Goal: Check status: Check status

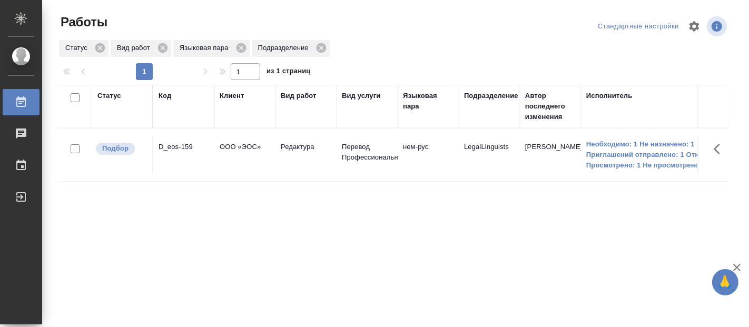
click at [417, 249] on div "Статус Код Клиент Вид работ Вид услуги Языковая пара Подразделение Автор послед…" at bounding box center [393, 274] width 671 height 379
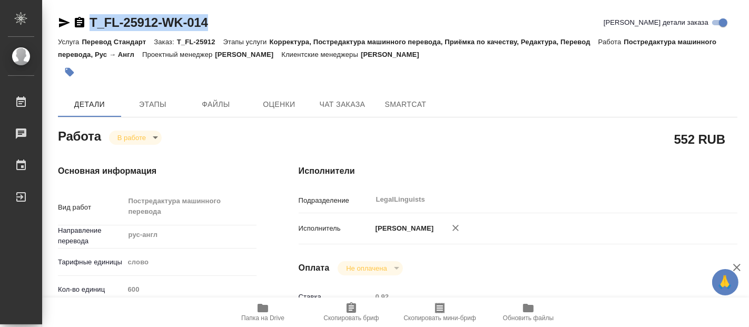
drag, startPoint x: 215, startPoint y: 15, endPoint x: 88, endPoint y: 16, distance: 127.0
click at [88, 16] on div "T_FL-25912-WK-014 [PERSON_NAME] детали заказа" at bounding box center [398, 22] width 680 height 17
copy link "T_FL-25912-WK-014"
click at [265, 306] on icon "button" at bounding box center [263, 308] width 11 height 8
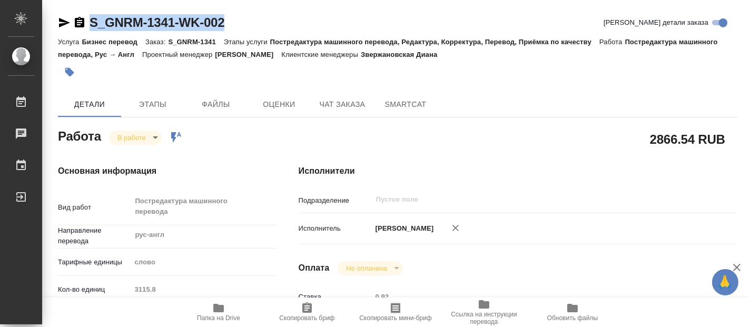
drag, startPoint x: 229, startPoint y: 17, endPoint x: 90, endPoint y: 29, distance: 139.6
click at [90, 29] on div "S_GNRM-1341-WK-002 Кратко детали заказа" at bounding box center [398, 22] width 680 height 17
copy link "S_GNRM-1341-WK-002"
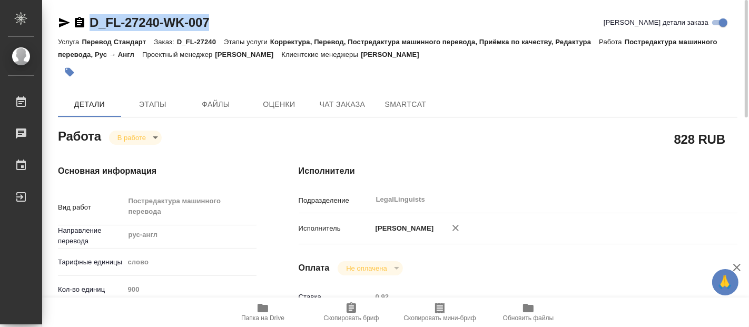
drag, startPoint x: 227, startPoint y: 16, endPoint x: 92, endPoint y: 30, distance: 136.2
click at [92, 30] on div "D_FL-27240-WK-007 Кратко детали заказа" at bounding box center [398, 22] width 680 height 17
copy link "D_FL-27240-WK-007"
